Goal: Task Accomplishment & Management: Manage account settings

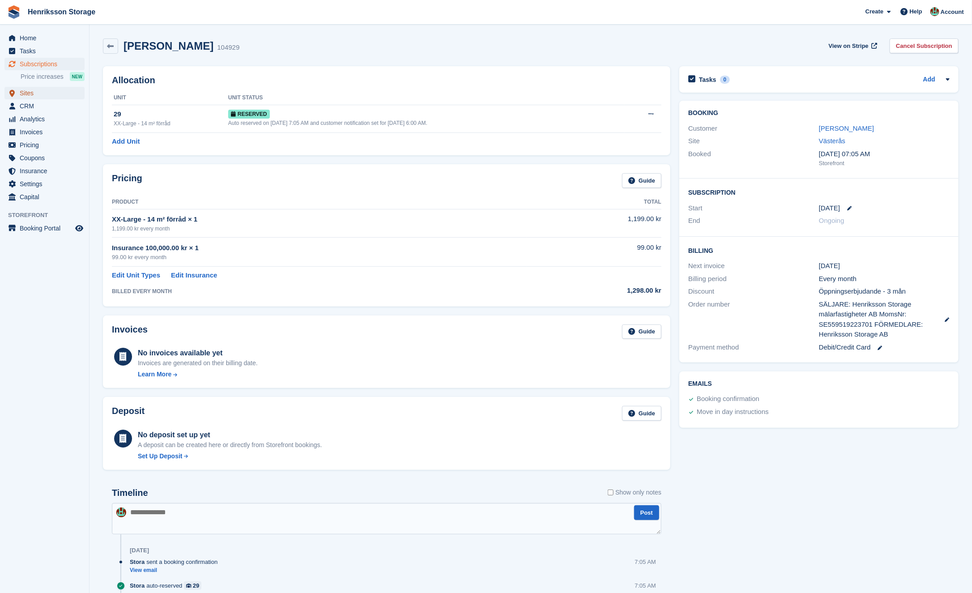
click at [60, 96] on span "Sites" at bounding box center [47, 93] width 54 height 13
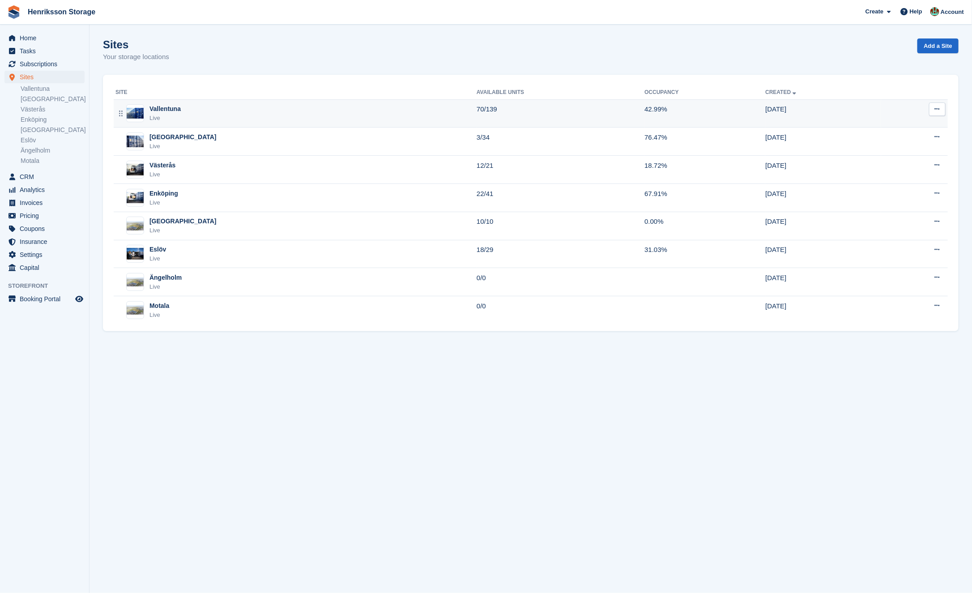
click at [263, 107] on div "Vallentuna Live" at bounding box center [295, 113] width 361 height 18
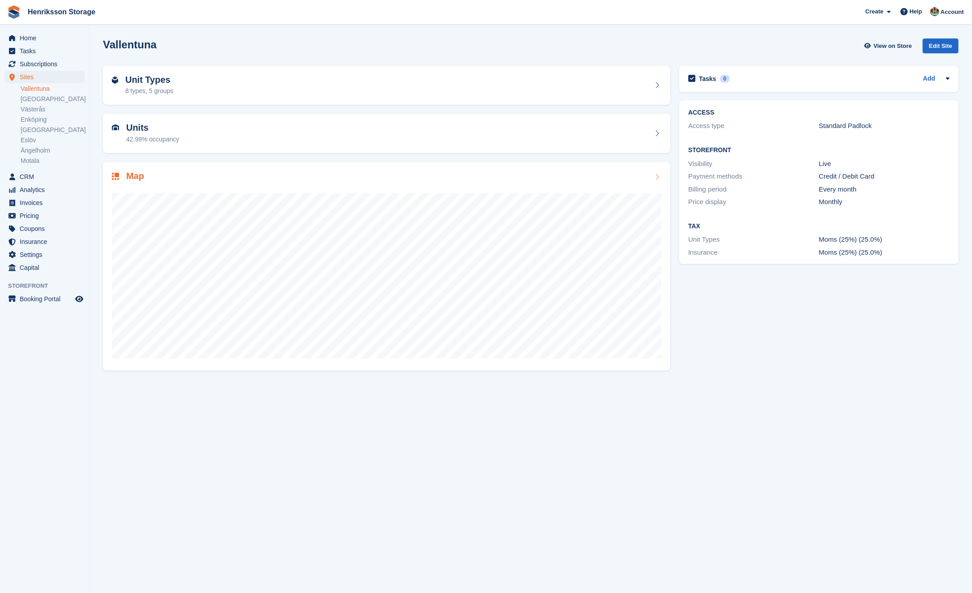
click at [245, 167] on div "Map" at bounding box center [386, 266] width 567 height 208
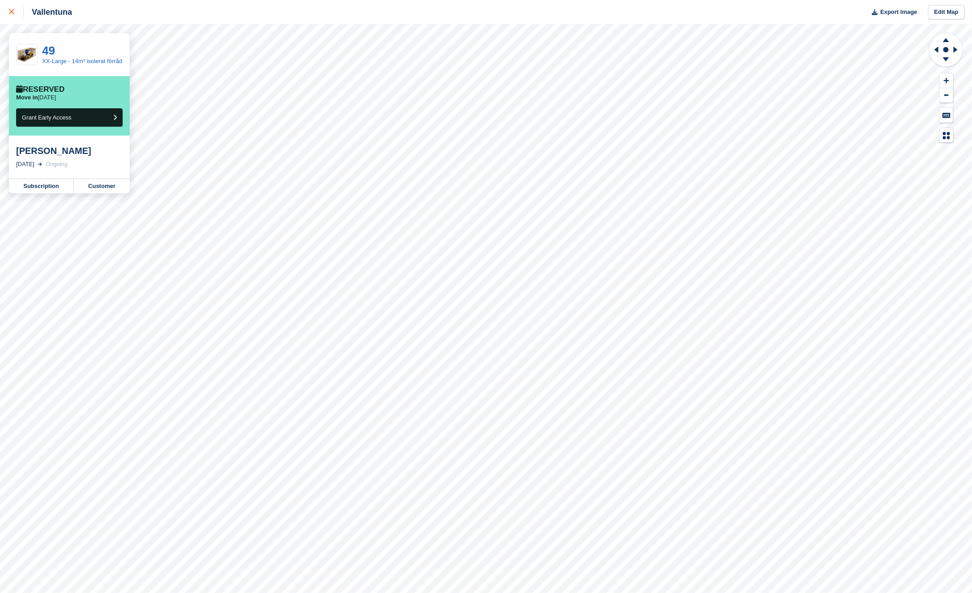
click at [11, 8] on div at bounding box center [16, 12] width 15 height 11
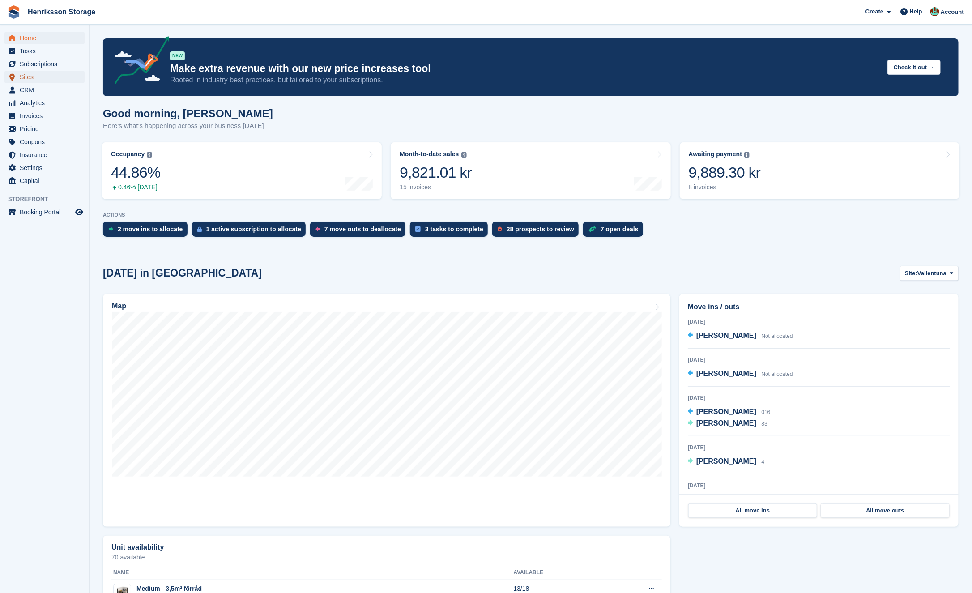
click at [36, 80] on span "Sites" at bounding box center [47, 77] width 54 height 13
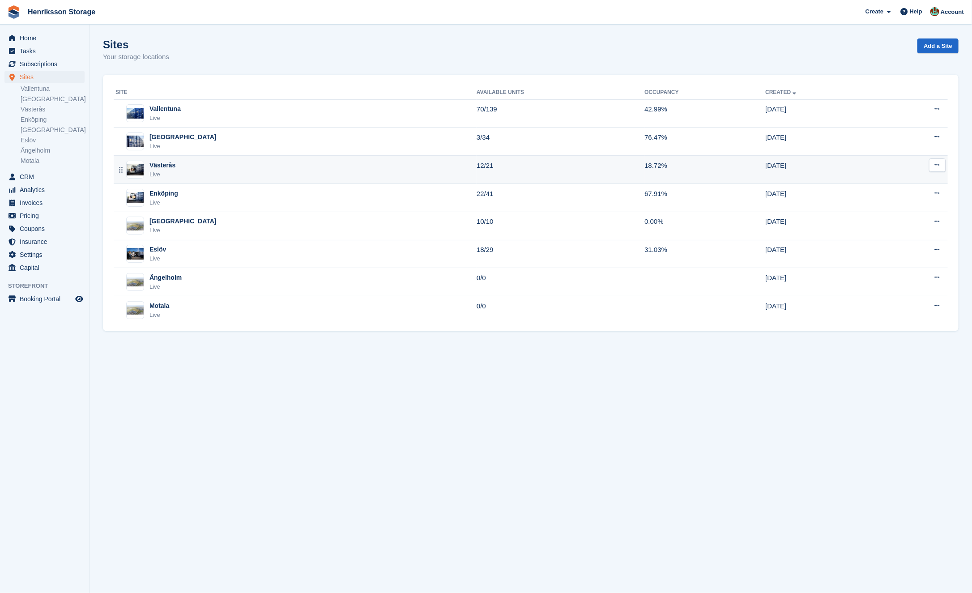
click at [255, 165] on div "Västerås Live" at bounding box center [295, 170] width 361 height 18
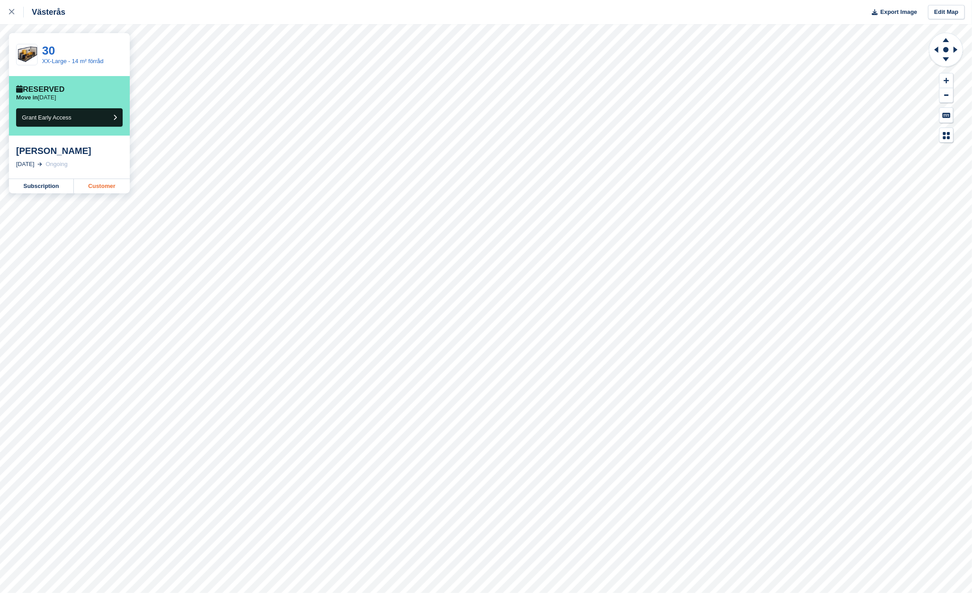
click at [111, 189] on link "Customer" at bounding box center [102, 186] width 56 height 14
click at [36, 189] on link "Subscription" at bounding box center [41, 186] width 65 height 14
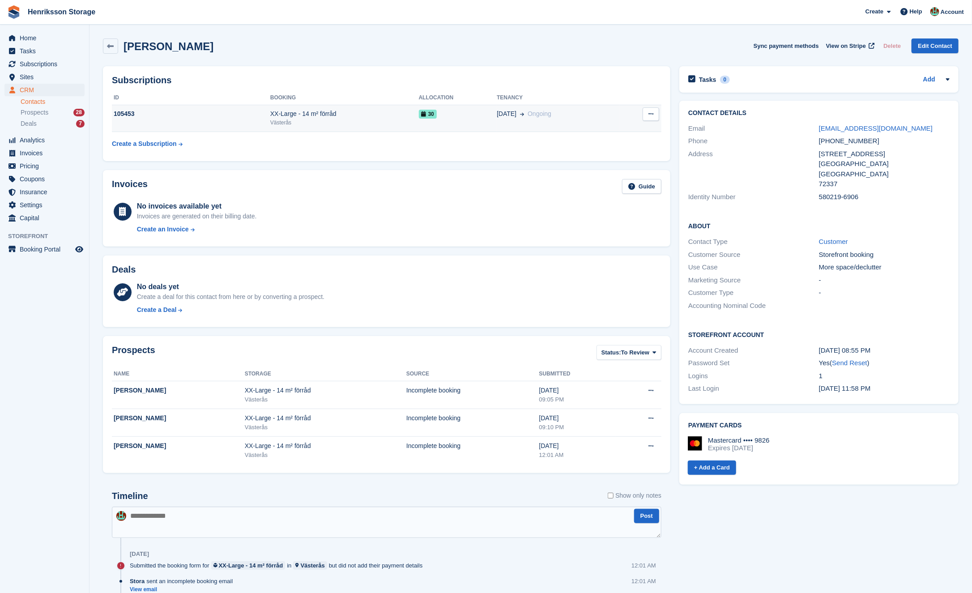
click at [654, 113] on button at bounding box center [650, 113] width 17 height 13
click at [660, 62] on div "Subscriptions ID Booking Allocation Tenancy 105453 XX-Large - 14 m² förråd Väst…" at bounding box center [386, 114] width 576 height 104
click at [388, 118] on div "XX-Large - 14 m² förråd" at bounding box center [344, 113] width 149 height 9
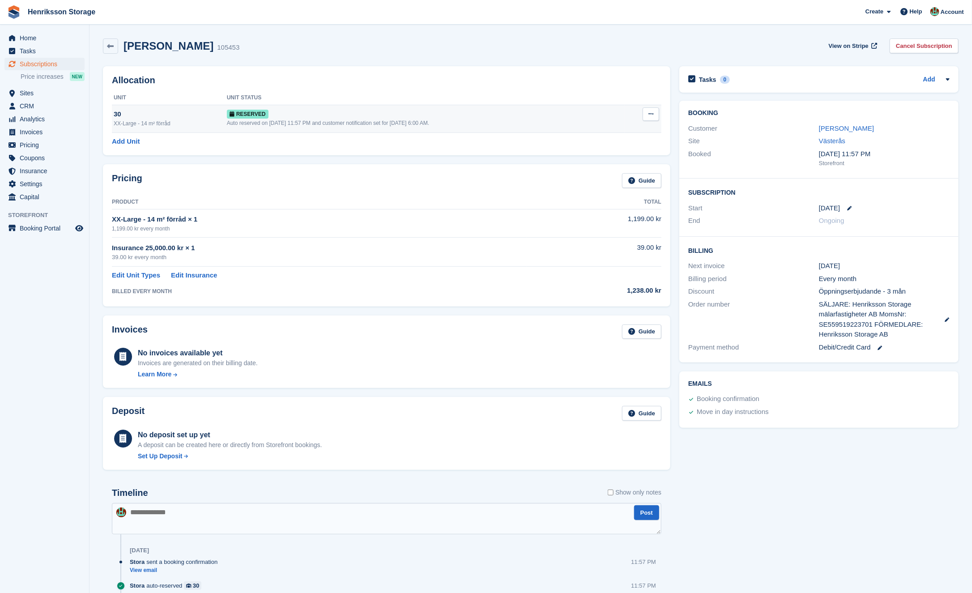
click at [654, 113] on button at bounding box center [650, 113] width 17 height 13
click at [602, 150] on p "Deallocate" at bounding box center [616, 151] width 78 height 12
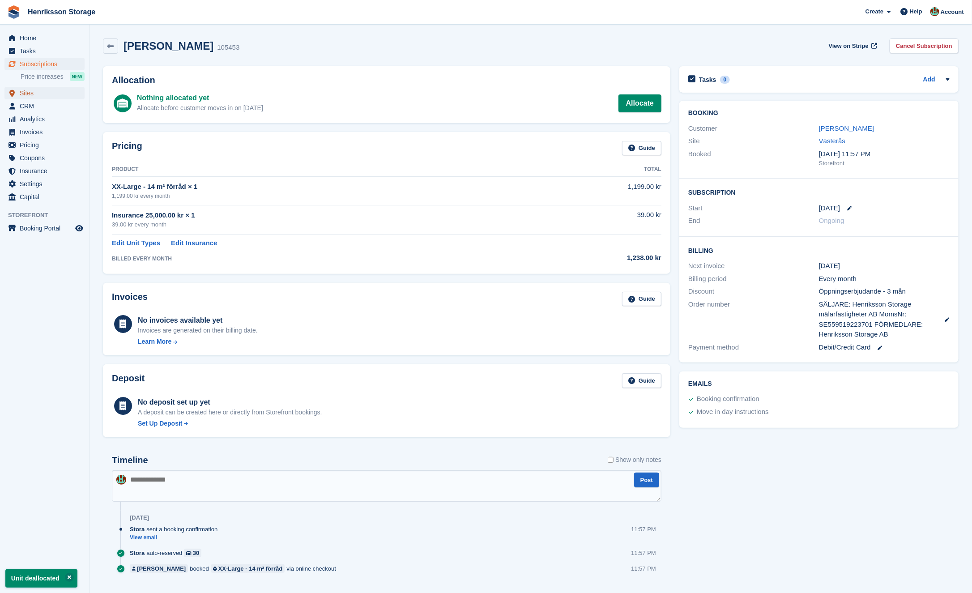
click at [37, 91] on span "Sites" at bounding box center [47, 93] width 54 height 13
click at [112, 51] on link at bounding box center [110, 45] width 15 height 15
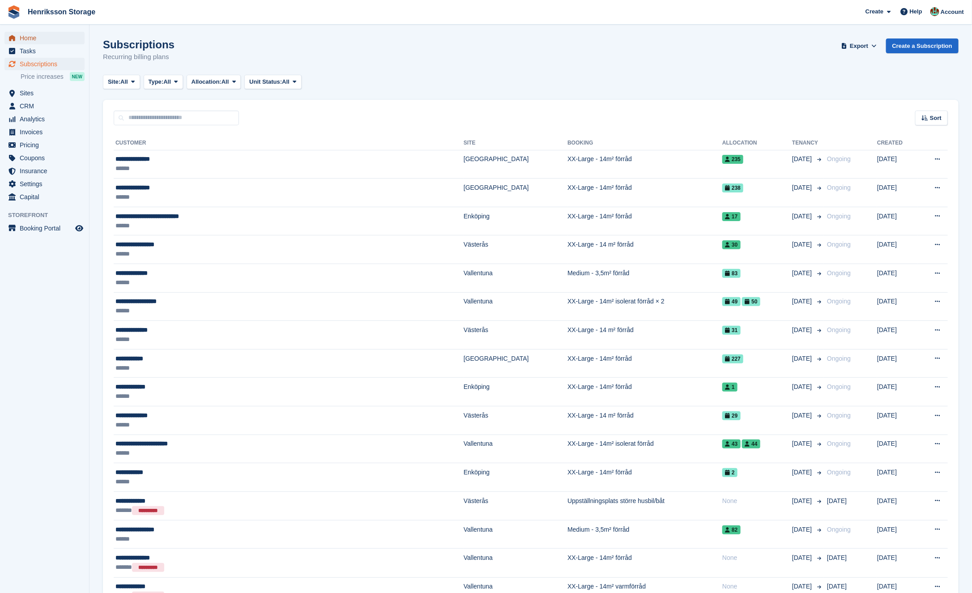
click at [47, 38] on span "Home" at bounding box center [47, 38] width 54 height 13
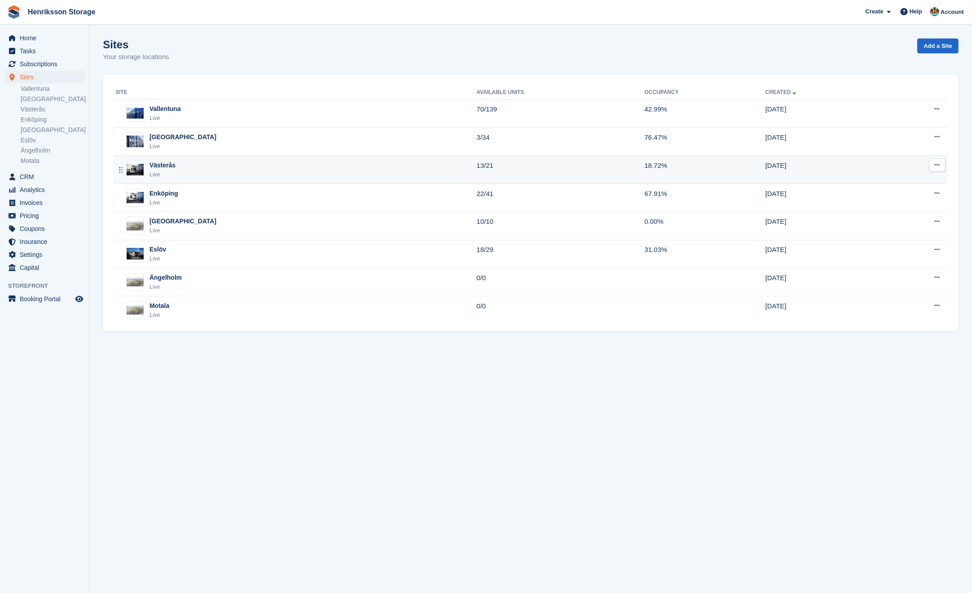
click at [211, 177] on div "Västerås Live" at bounding box center [295, 170] width 361 height 18
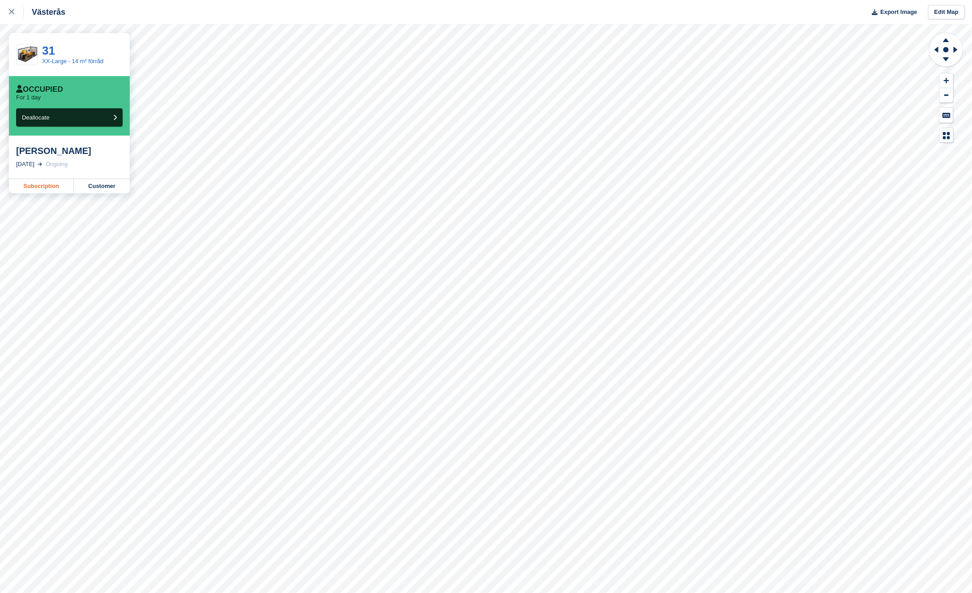
click at [38, 180] on link "Subscription" at bounding box center [41, 186] width 65 height 14
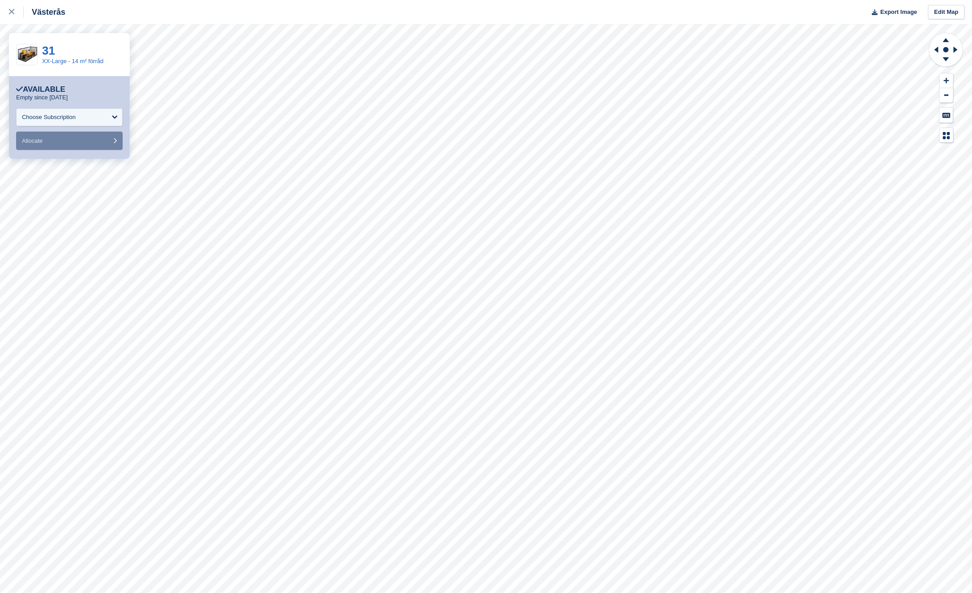
click at [87, 102] on div "**********" at bounding box center [69, 117] width 106 height 65
click at [76, 114] on div "Choose Subscription" at bounding box center [49, 117] width 54 height 9
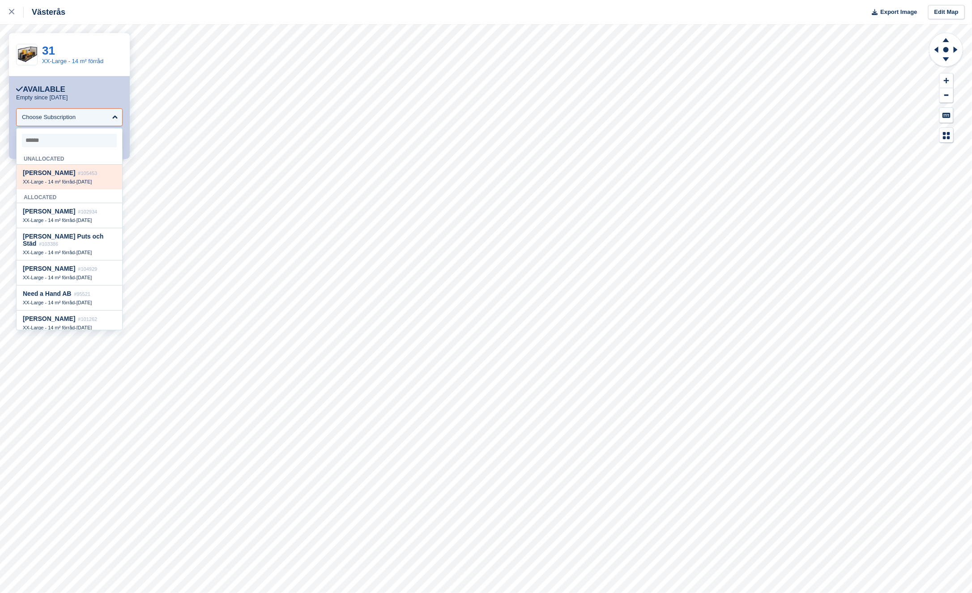
click at [84, 176] on span "#105453" at bounding box center [87, 172] width 19 height 5
select select "******"
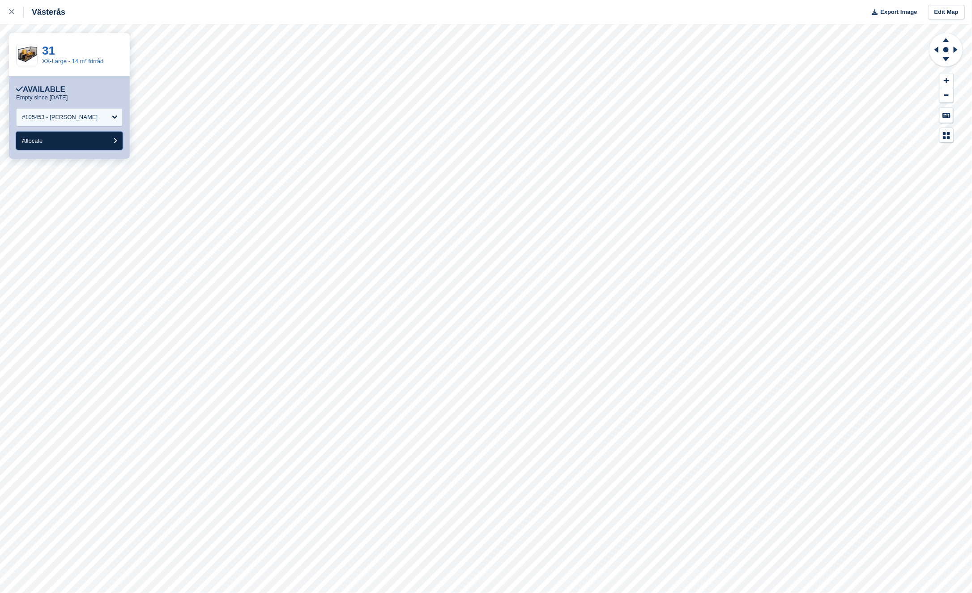
click at [82, 138] on button "Allocate" at bounding box center [69, 141] width 106 height 18
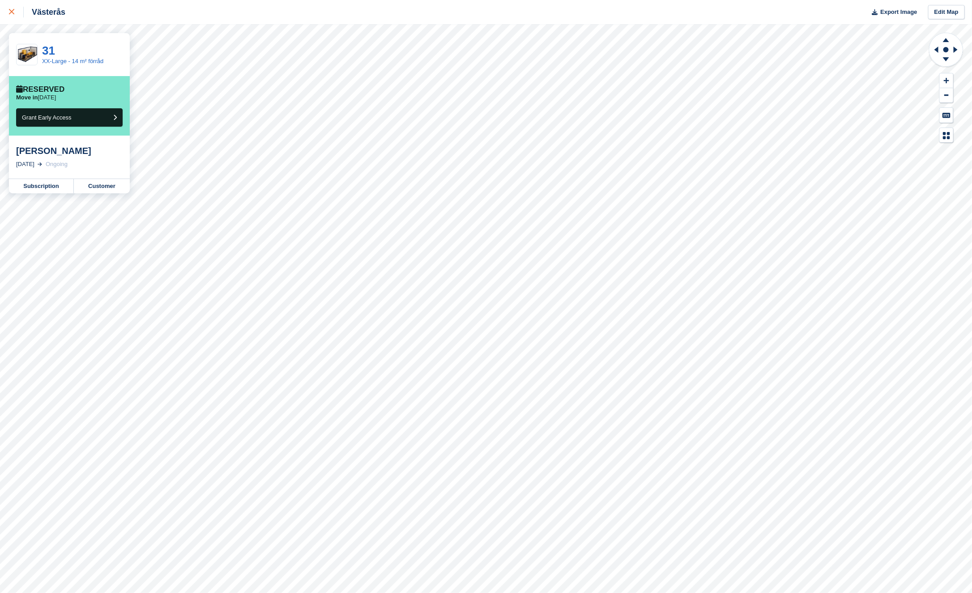
click at [9, 11] on icon at bounding box center [11, 11] width 5 height 5
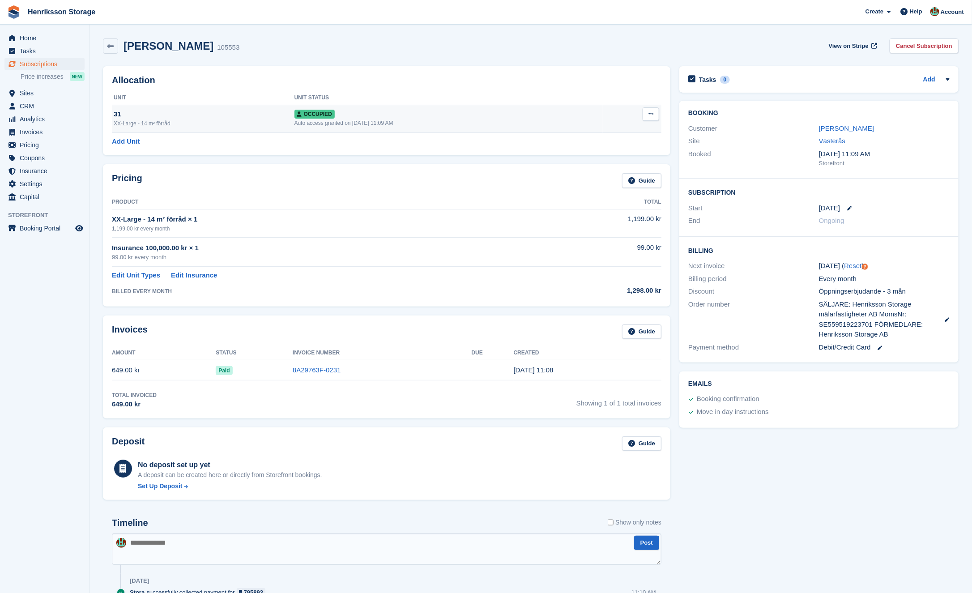
click at [651, 116] on icon at bounding box center [650, 114] width 5 height 6
click at [616, 161] on p "Deallocate" at bounding box center [616, 163] width 78 height 12
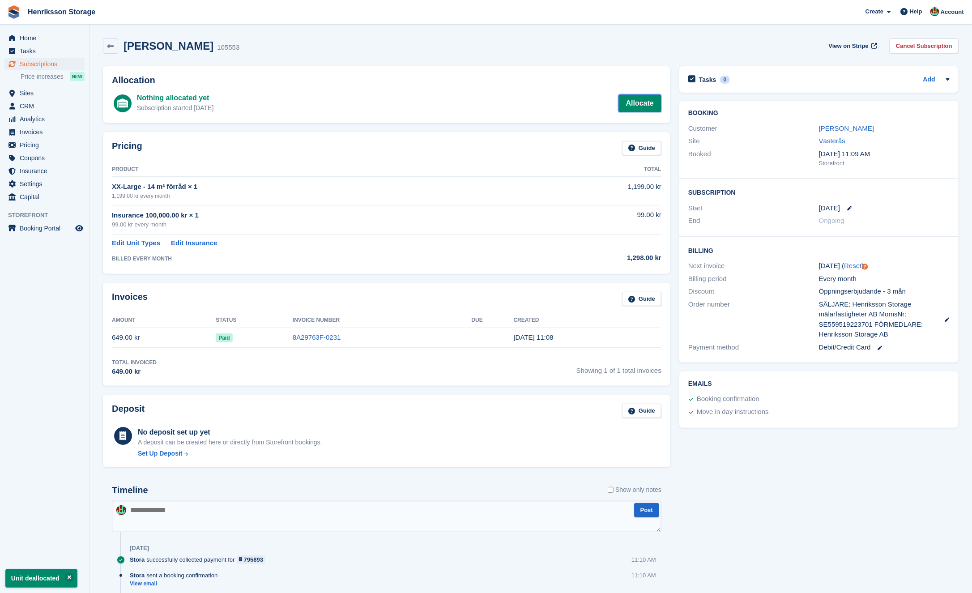
click at [646, 105] on link "Allocate" at bounding box center [639, 103] width 43 height 18
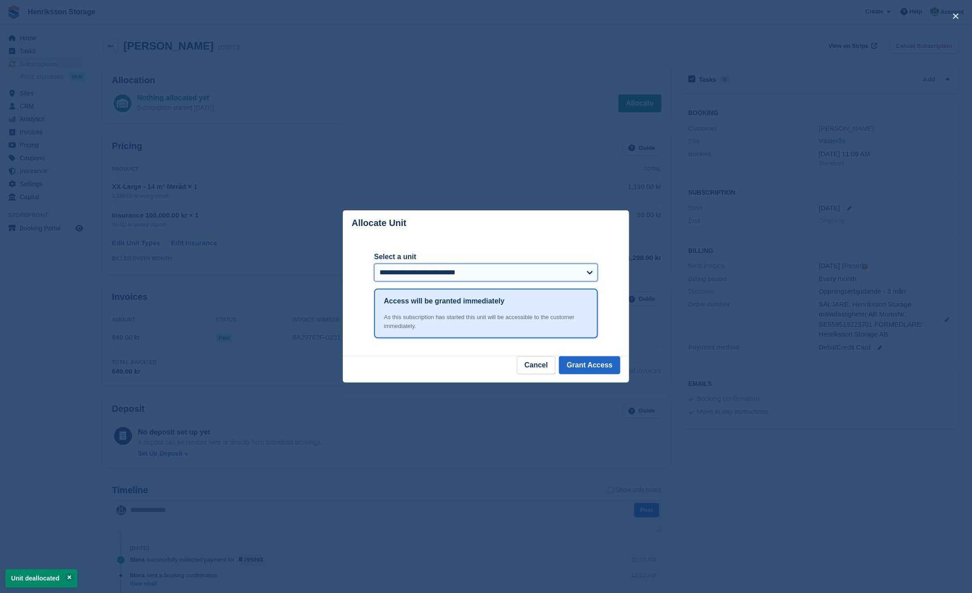
click at [486, 267] on select "**********" at bounding box center [486, 272] width 224 height 18
click at [569, 361] on button "Grant Access" at bounding box center [589, 365] width 61 height 18
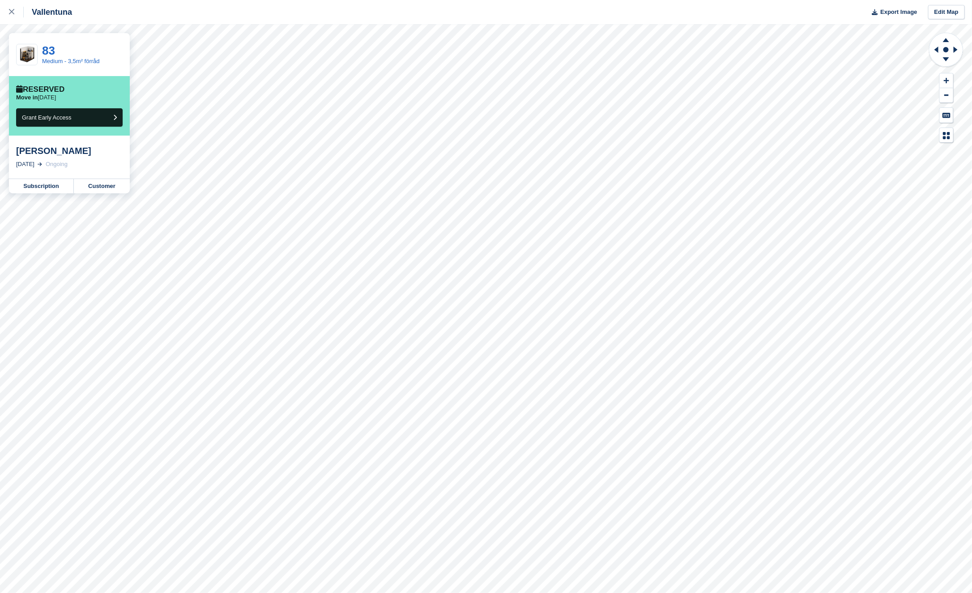
click at [27, 149] on div "[PERSON_NAME]" at bounding box center [69, 150] width 106 height 11
copy div "Gunilla"
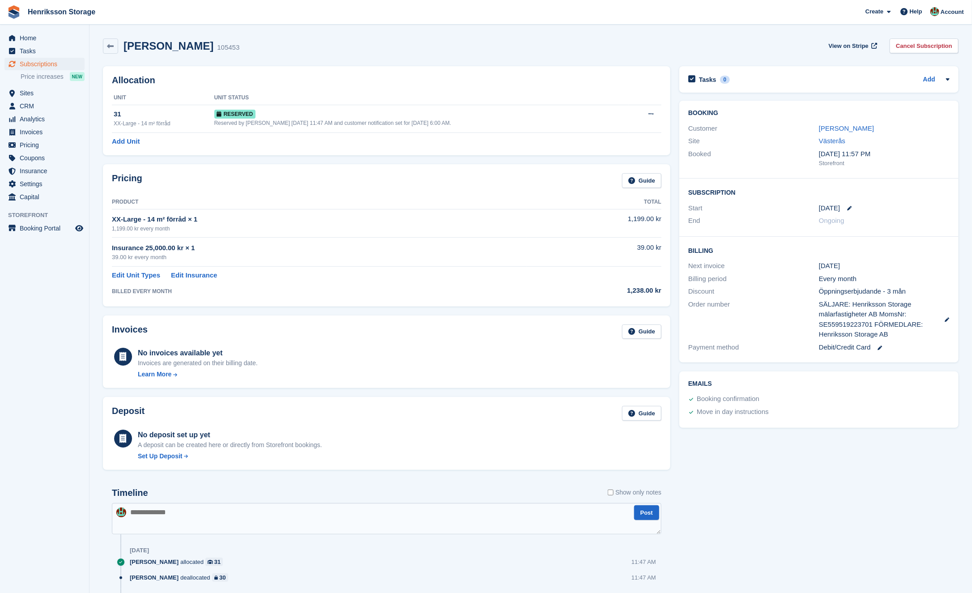
scroll to position [95, 0]
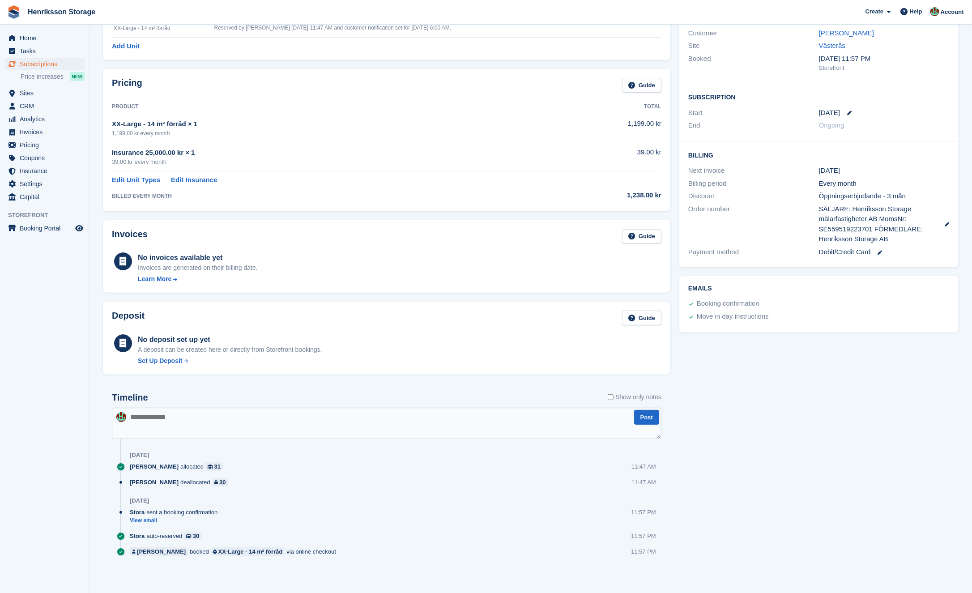
click at [239, 413] on textarea at bounding box center [386, 423] width 549 height 31
type textarea "**********"
click at [654, 413] on button "Post" at bounding box center [646, 417] width 25 height 15
